Goal: Find contact information: Find contact information

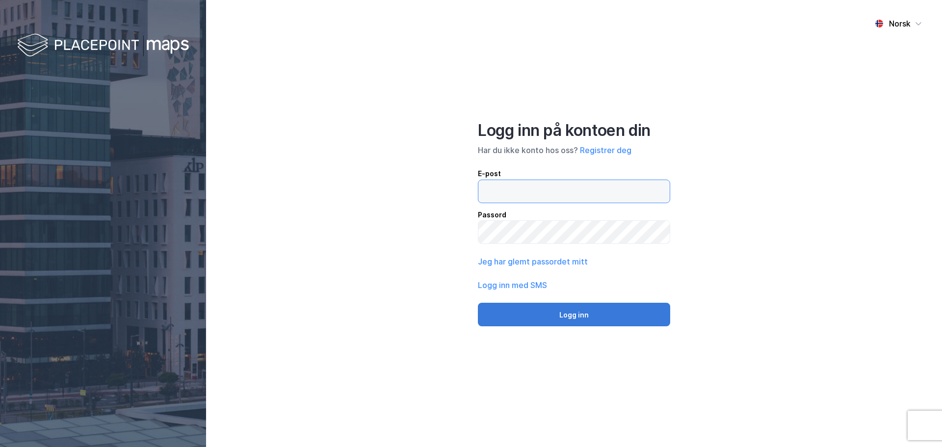
type input "[EMAIL_ADDRESS][DOMAIN_NAME]"
click at [570, 318] on button "Logg inn" at bounding box center [574, 315] width 192 height 24
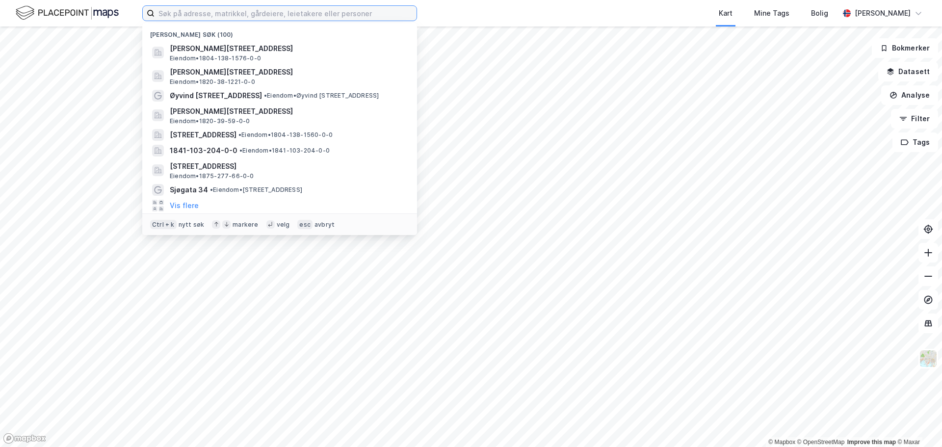
click at [227, 17] on input at bounding box center [285, 13] width 262 height 15
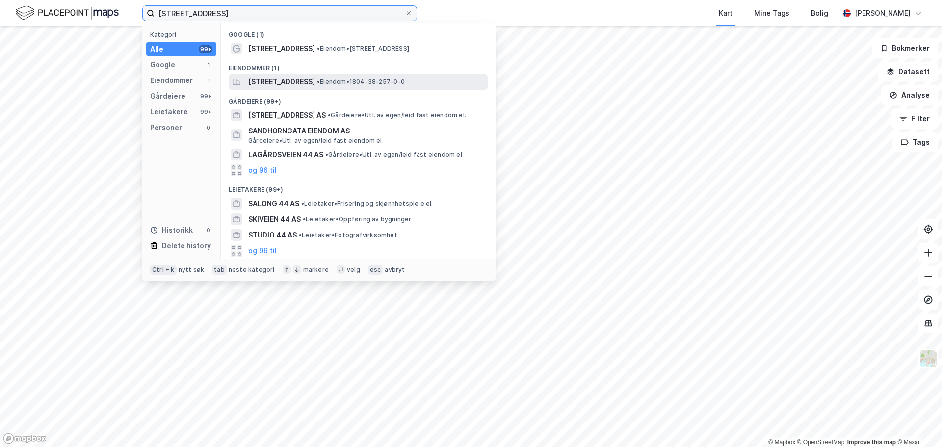
type input "[STREET_ADDRESS]"
click at [280, 83] on span "[STREET_ADDRESS]" at bounding box center [281, 82] width 67 height 12
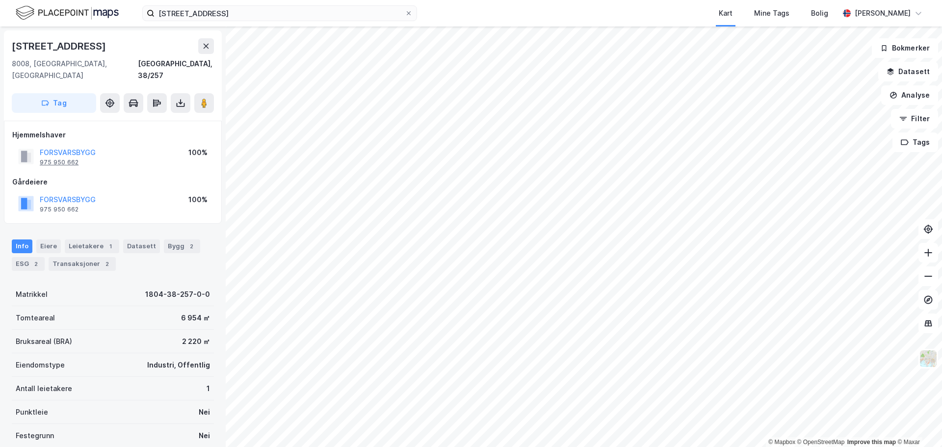
click at [57, 158] on div "975 950 662" at bounding box center [59, 162] width 39 height 8
click at [54, 158] on div "987 259 779" at bounding box center [59, 162] width 39 height 8
click at [0, 0] on button "BODØHUSET EIENDOM AS" at bounding box center [0, 0] width 0 height 0
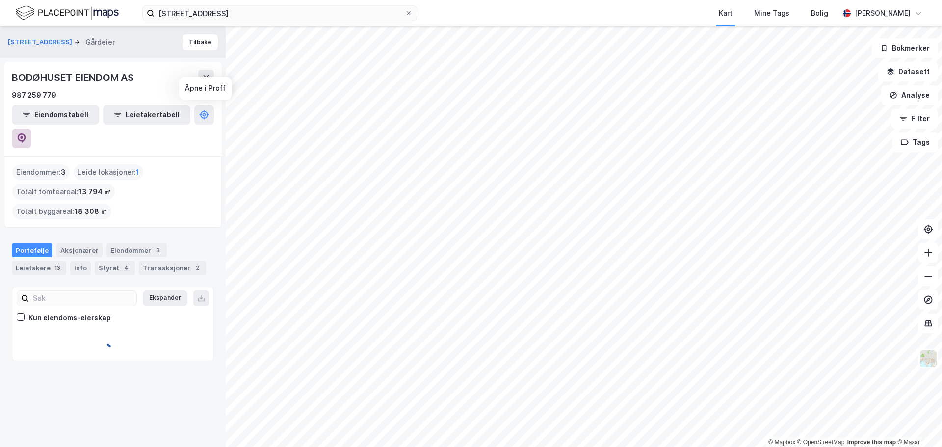
click at [31, 128] on button at bounding box center [22, 138] width 20 height 20
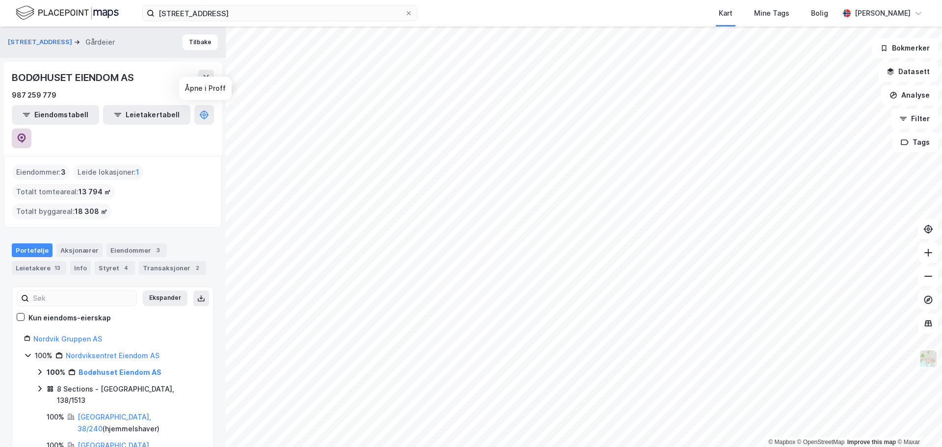
click at [26, 133] on icon at bounding box center [22, 138] width 10 height 10
